Goal: Find contact information: Find contact information

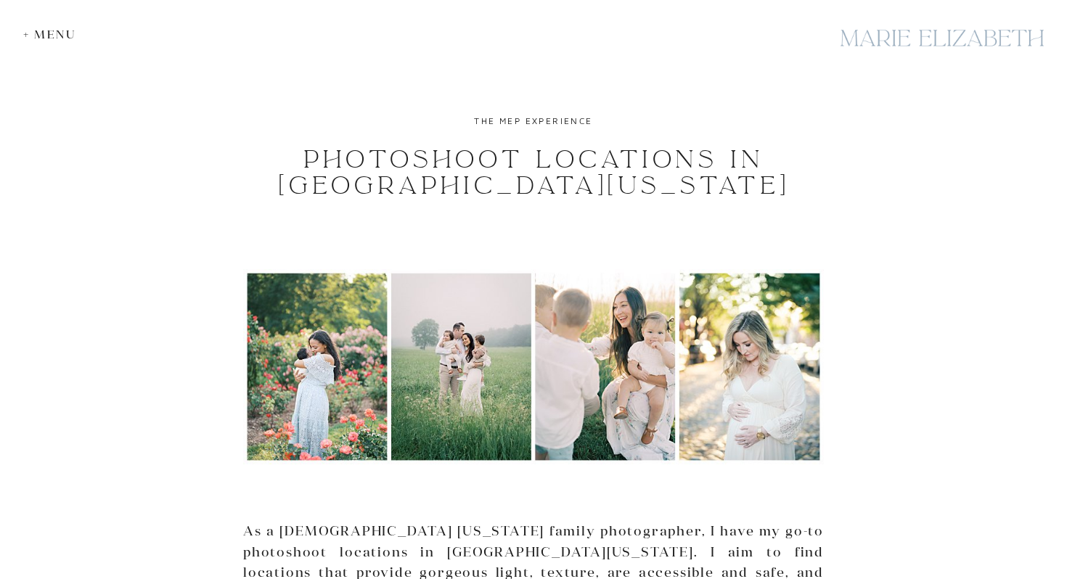
scroll to position [34, 0]
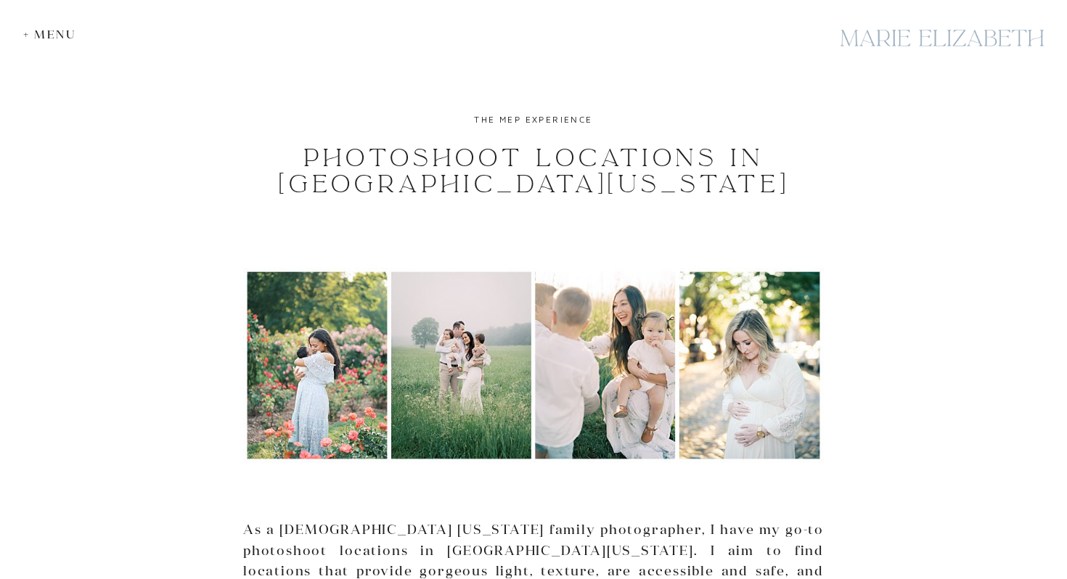
click at [327, 405] on img at bounding box center [533, 365] width 581 height 195
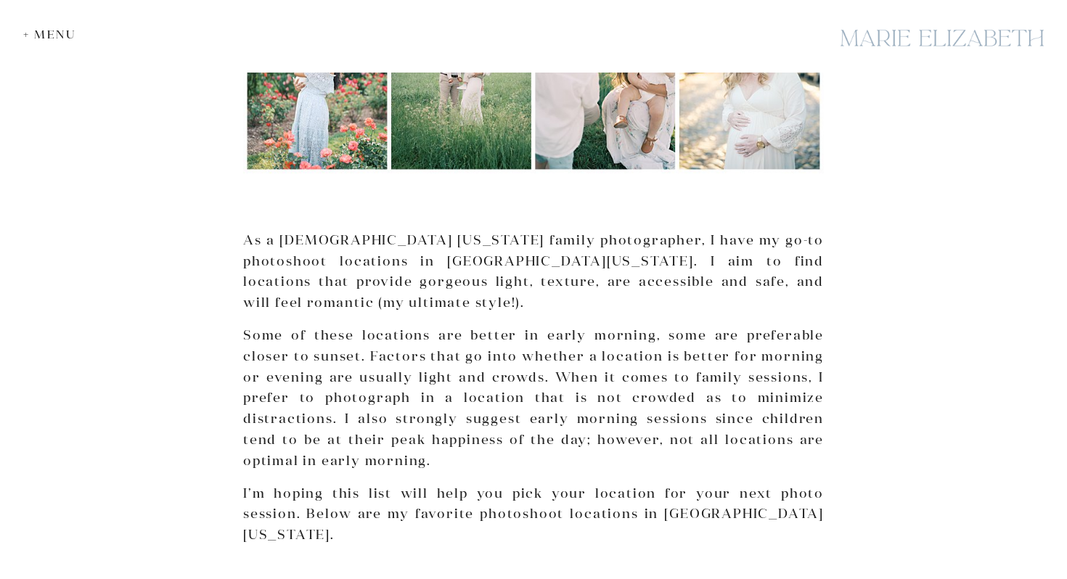
scroll to position [0, 0]
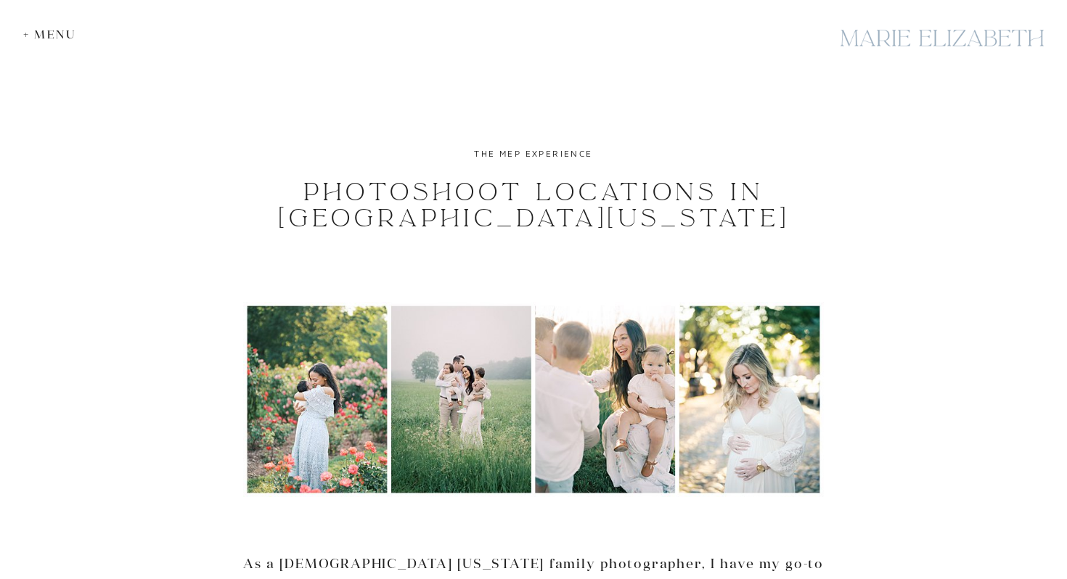
click at [943, 37] on div at bounding box center [942, 38] width 218 height 53
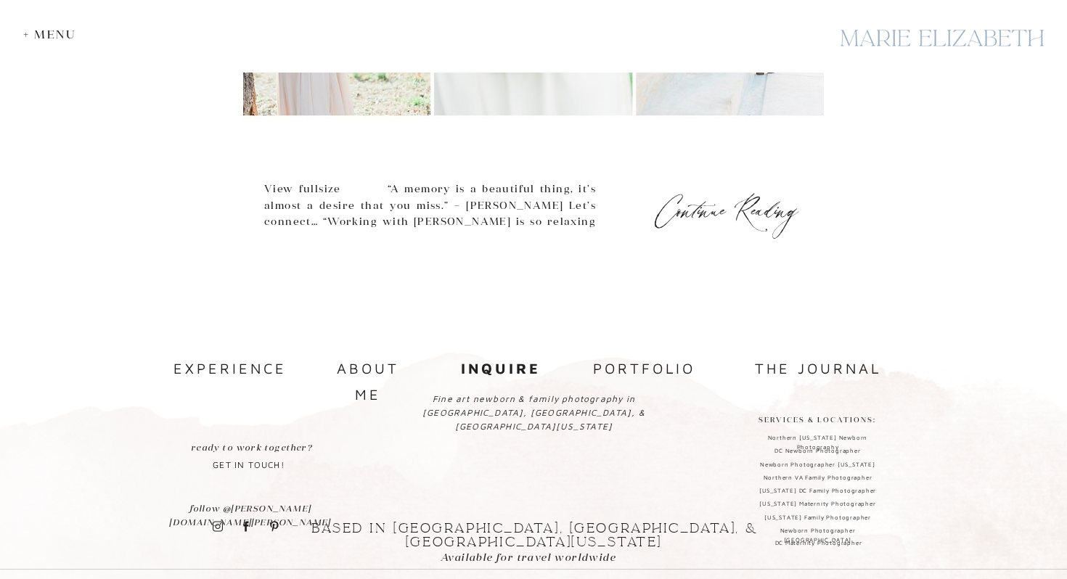
scroll to position [854, 0]
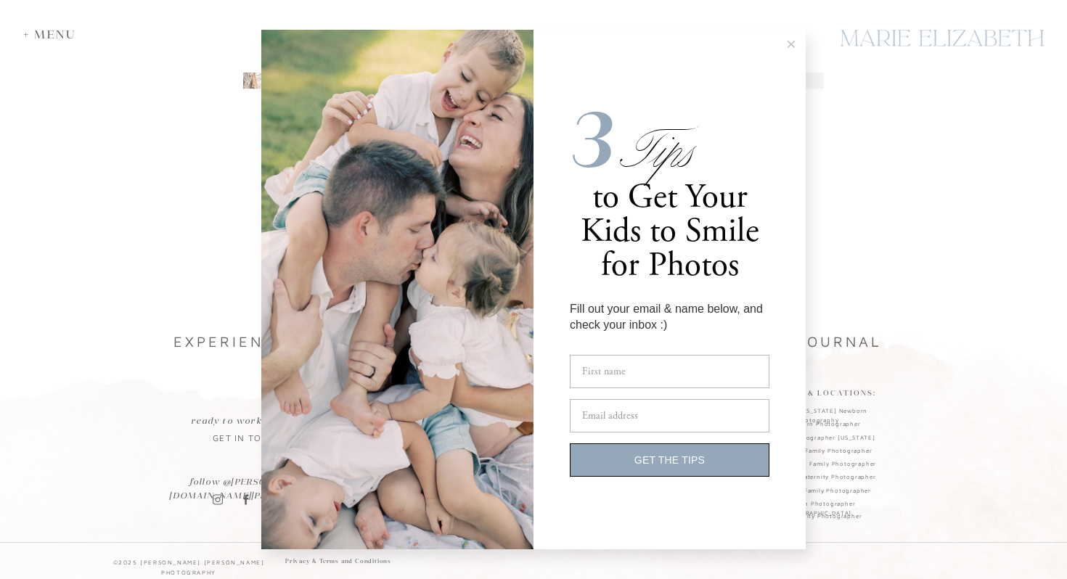
click at [791, 47] on icon at bounding box center [791, 44] width 7 height 7
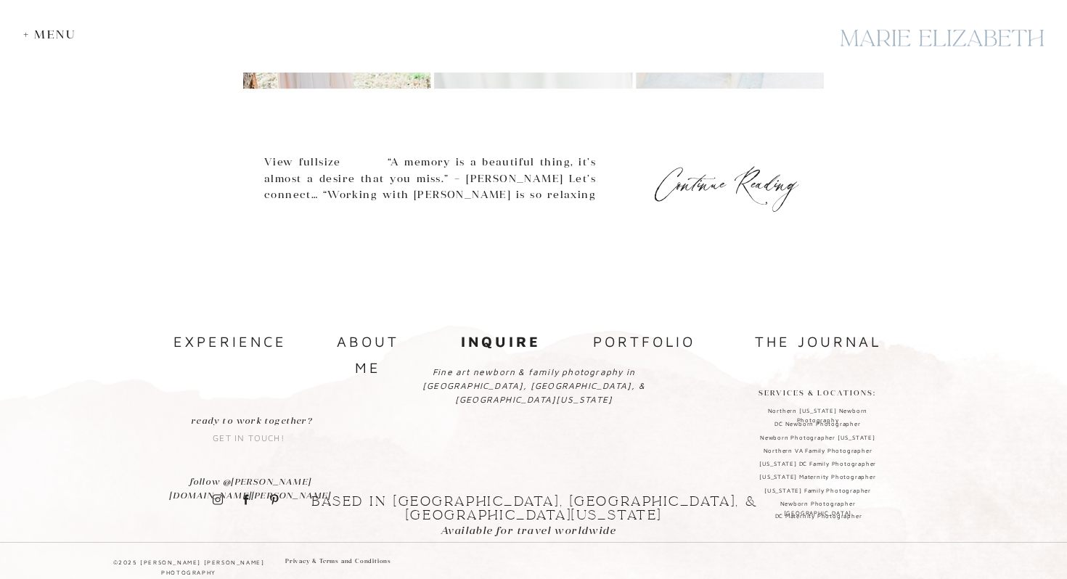
click at [269, 418] on p "get in touch!" at bounding box center [248, 432] width 86 height 36
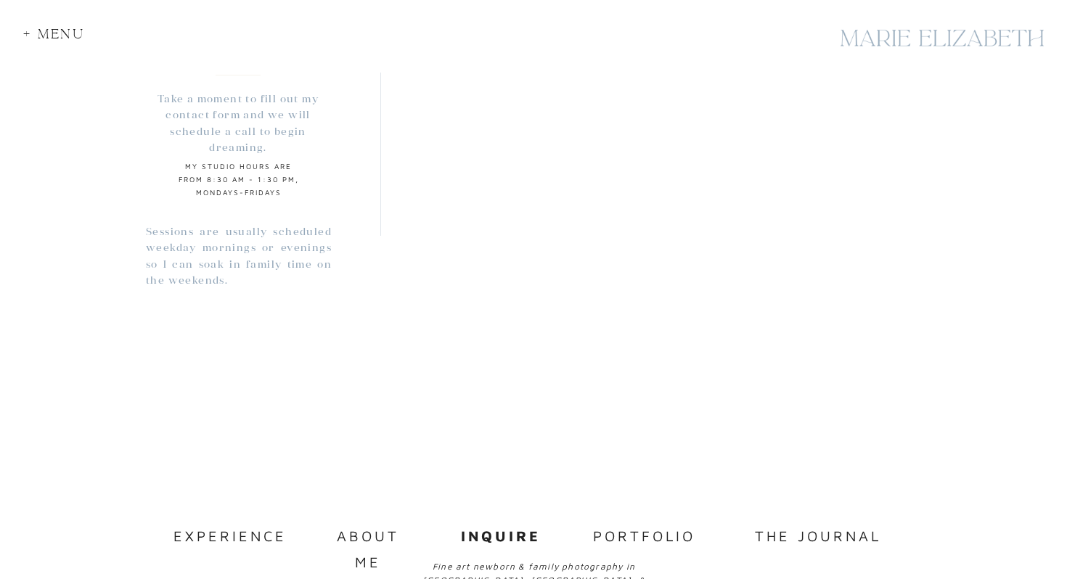
scroll to position [1122, 0]
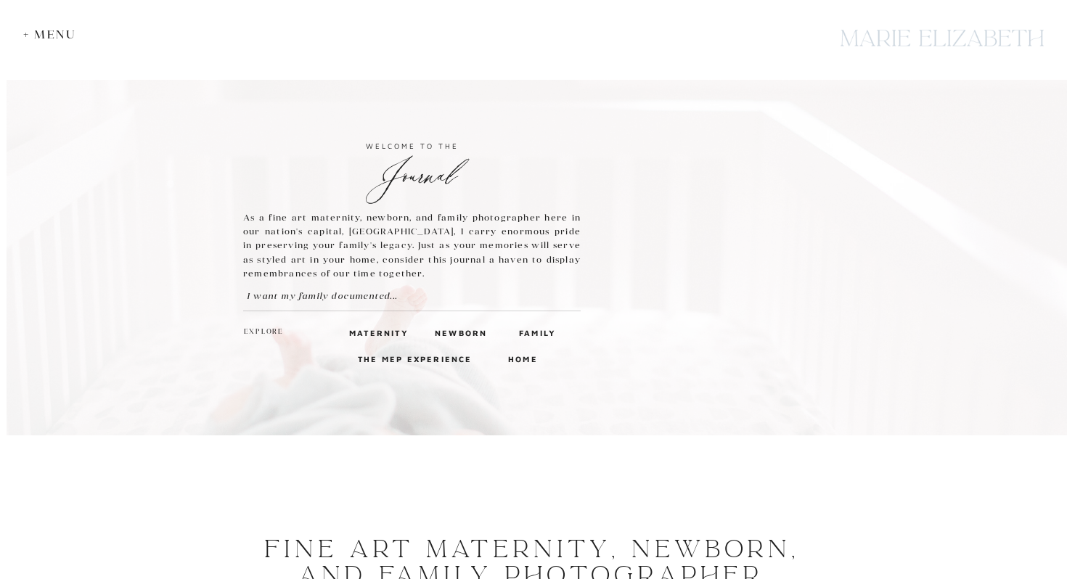
scroll to position [854, 0]
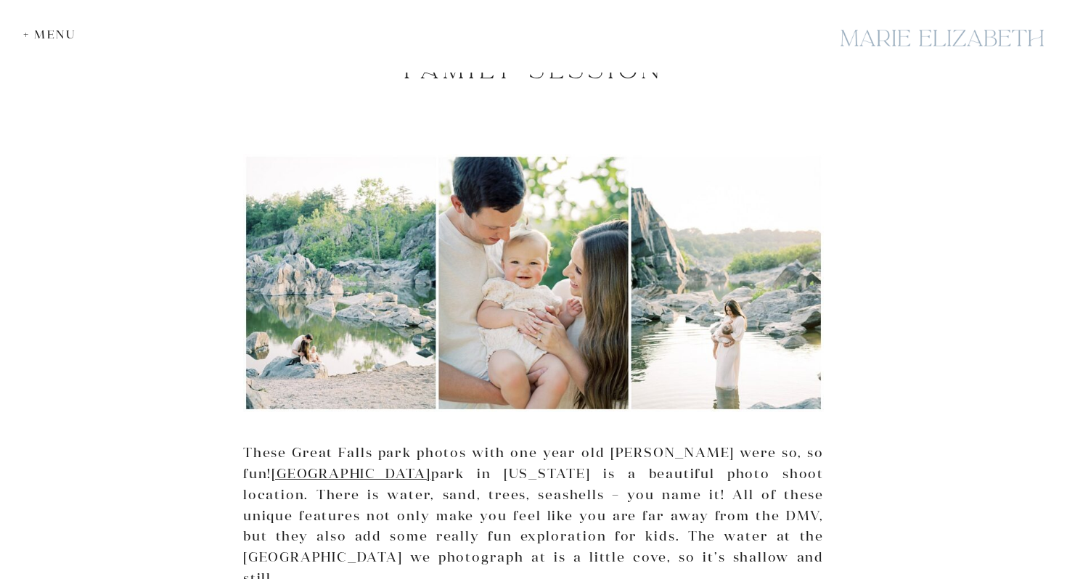
scroll to position [209, 0]
